Goal: Task Accomplishment & Management: Manage account settings

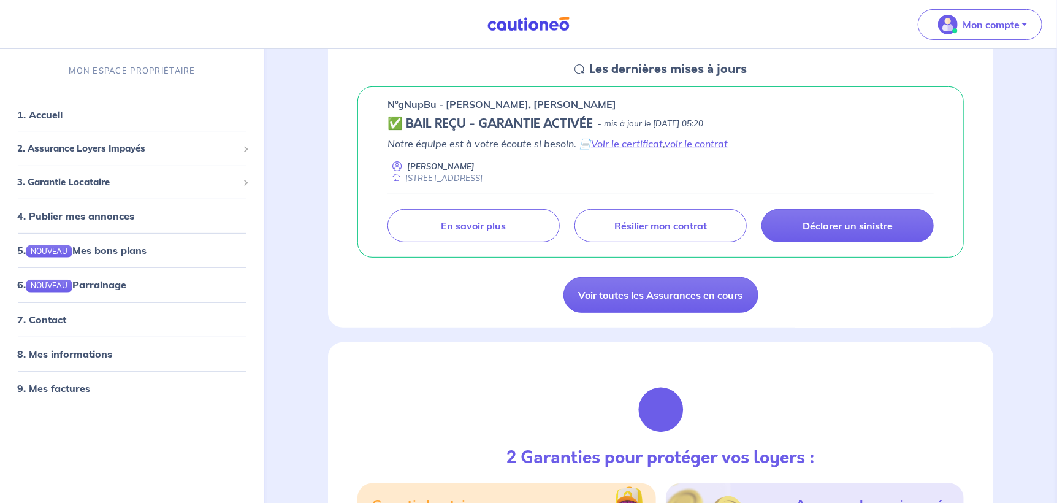
scroll to position [306, 0]
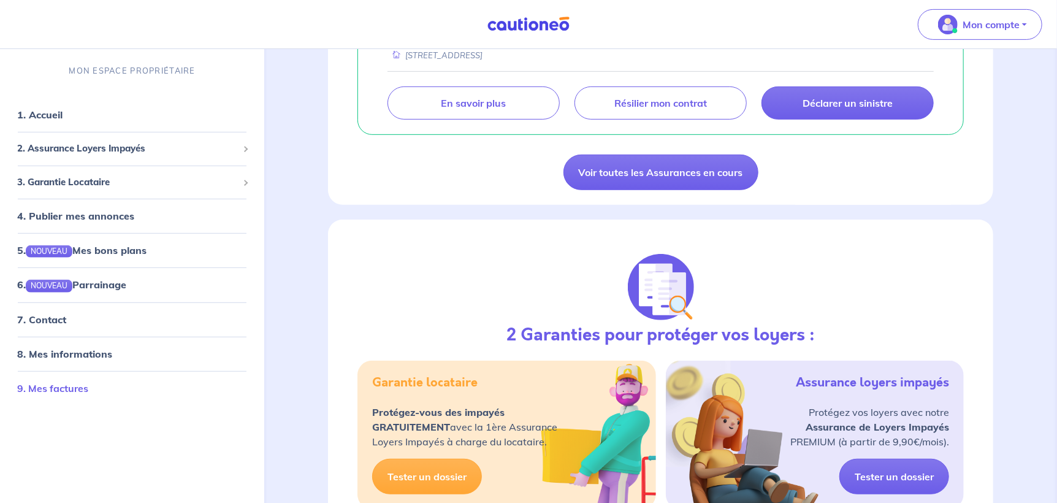
click at [82, 388] on link "9. Mes factures" at bounding box center [52, 388] width 71 height 12
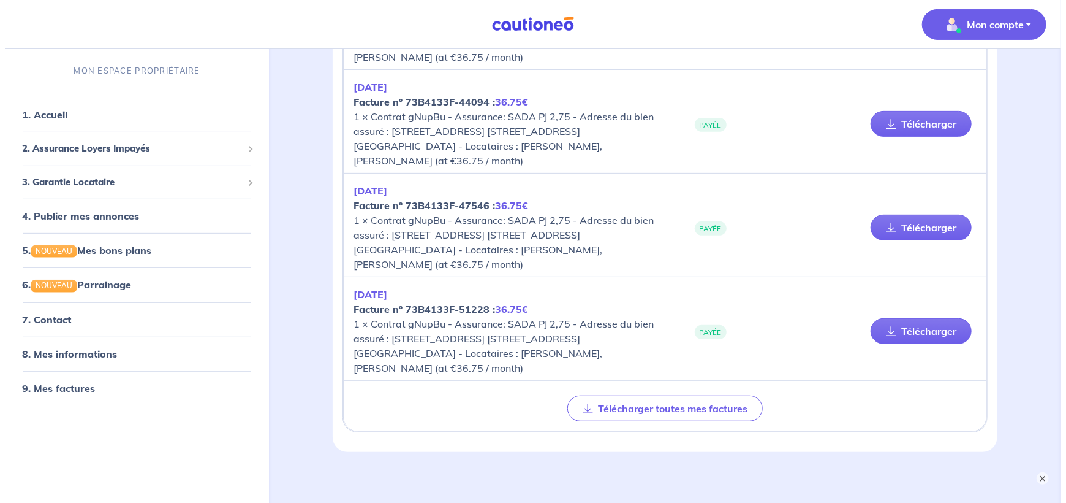
scroll to position [288, 0]
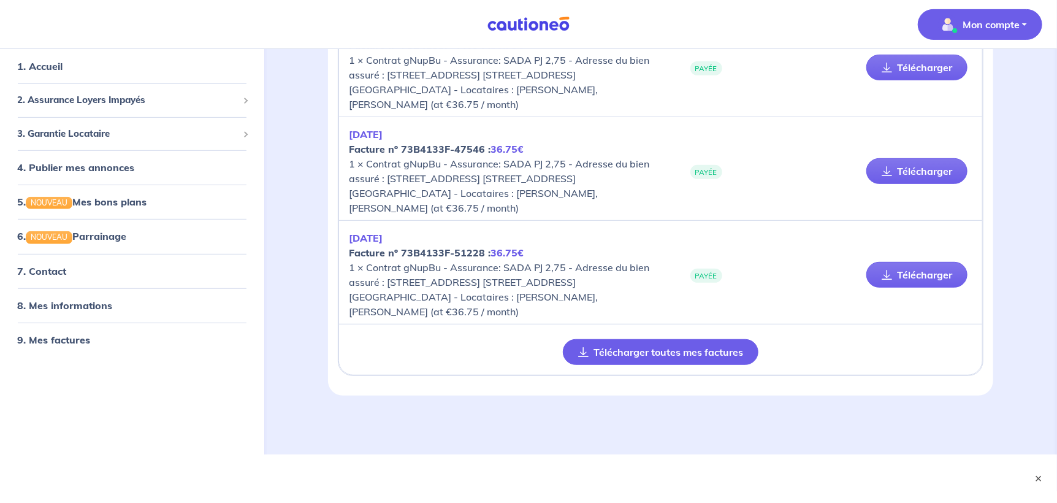
click at [621, 352] on button "Télécharger toutes mes factures" at bounding box center [660, 352] width 195 height 26
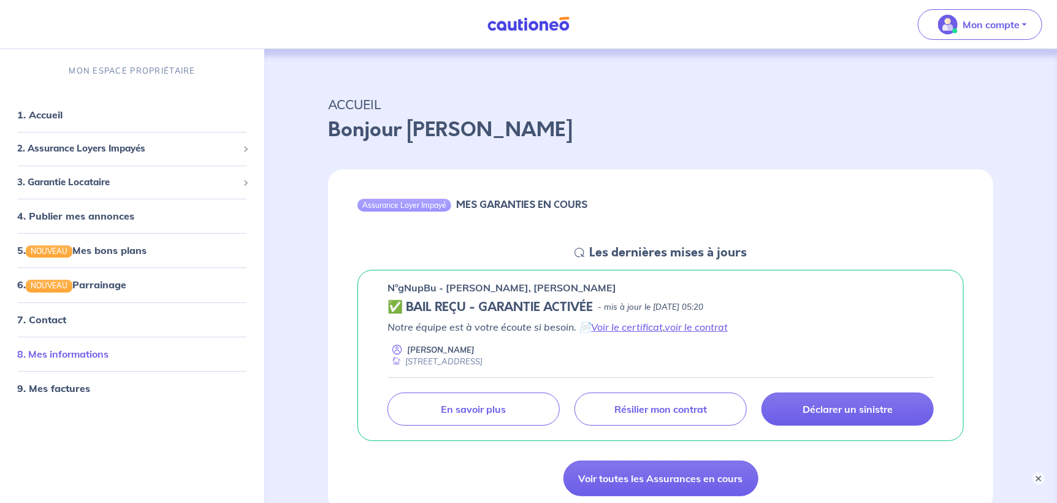
click at [67, 355] on link "8. Mes informations" at bounding box center [62, 353] width 91 height 12
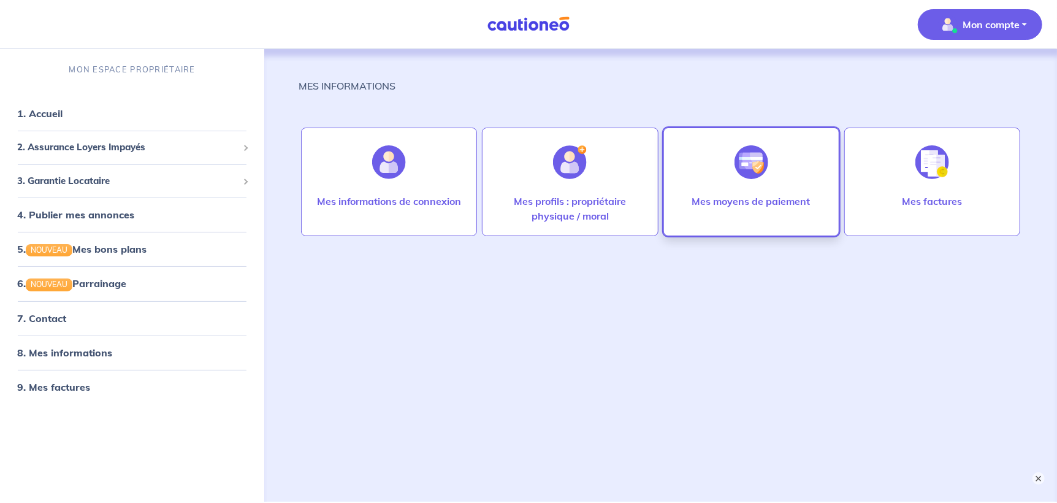
click at [696, 207] on p "Mes moyens de paiement" at bounding box center [751, 201] width 118 height 15
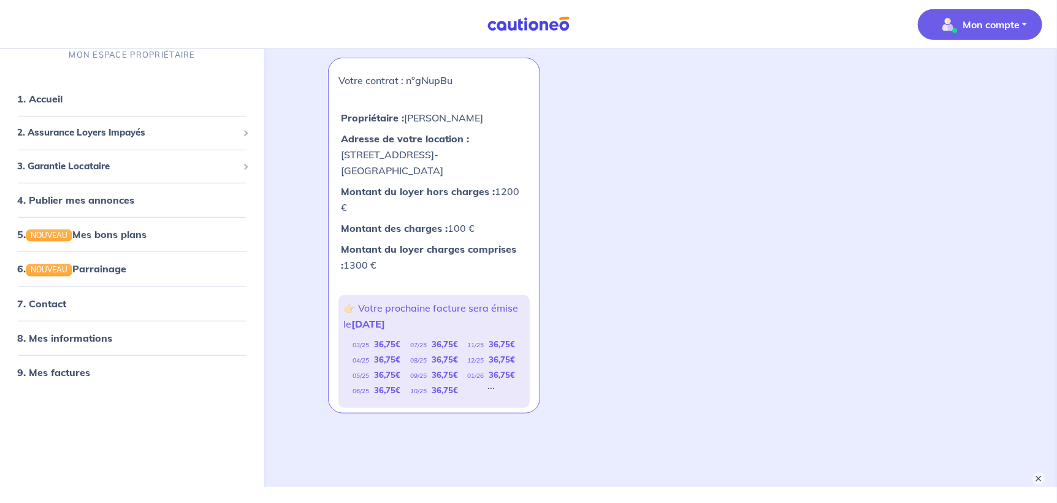
scroll to position [38, 0]
